Goal: Information Seeking & Learning: Learn about a topic

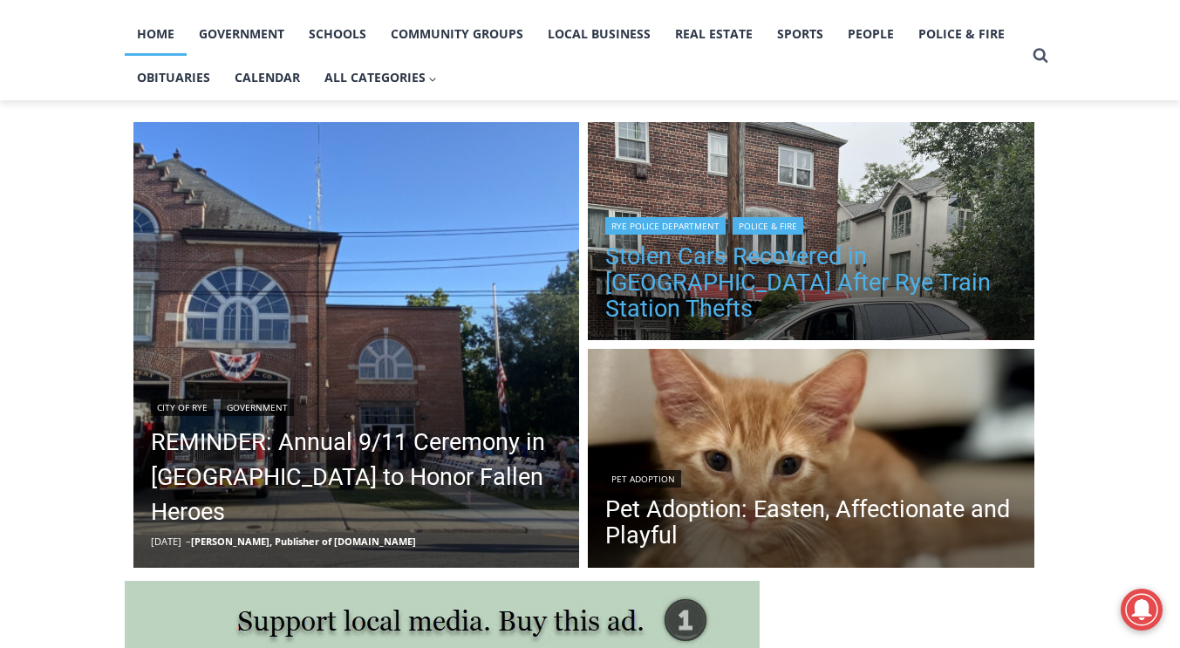
click at [655, 310] on link "Stolen Cars Recovered in [GEOGRAPHIC_DATA] After Rye Train Station Thefts" at bounding box center [810, 282] width 411 height 78
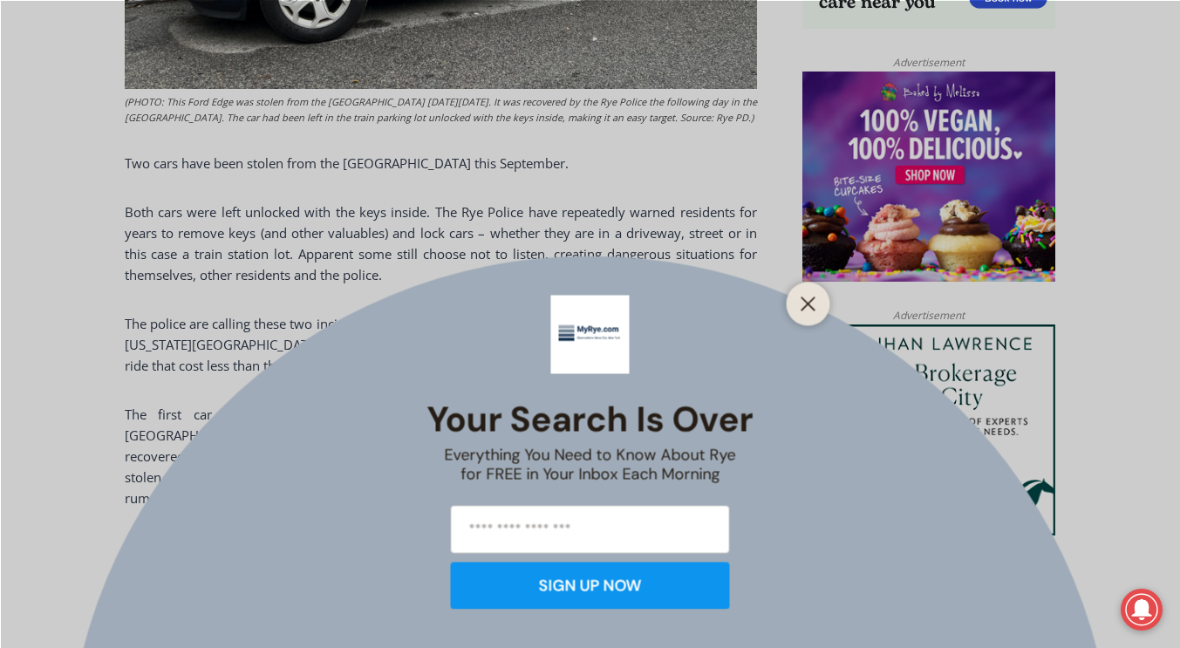
scroll to position [1377, 0]
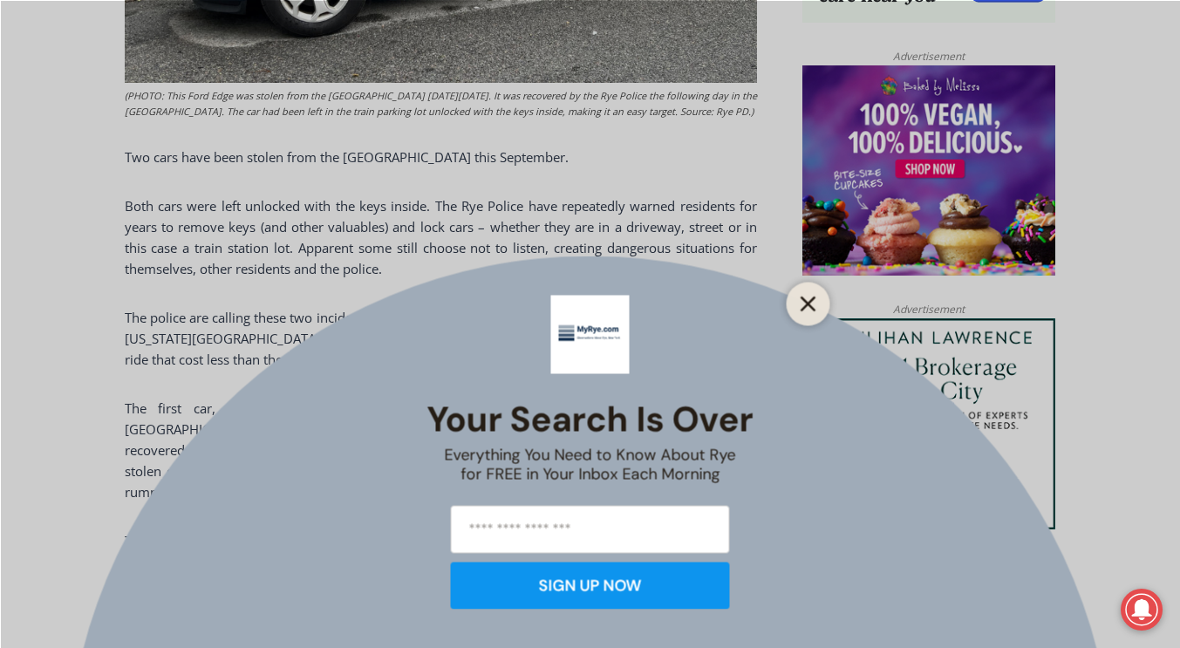
click at [798, 298] on button "Close" at bounding box center [808, 303] width 24 height 24
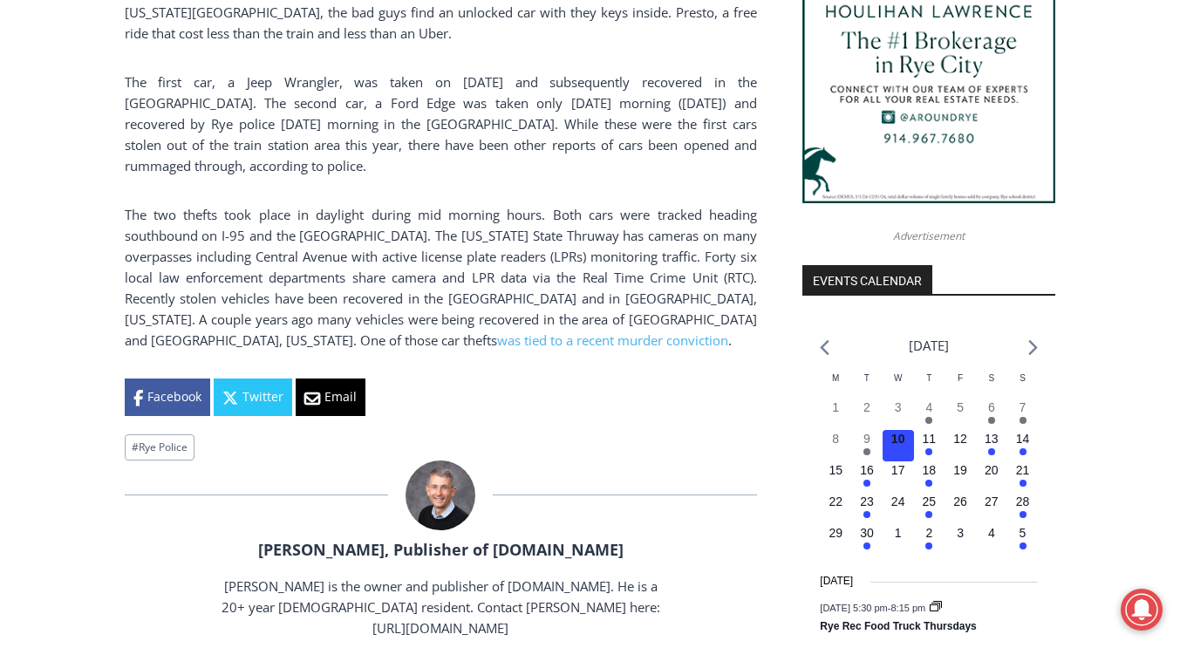
scroll to position [1704, 0]
